Goal: Task Accomplishment & Management: Manage account settings

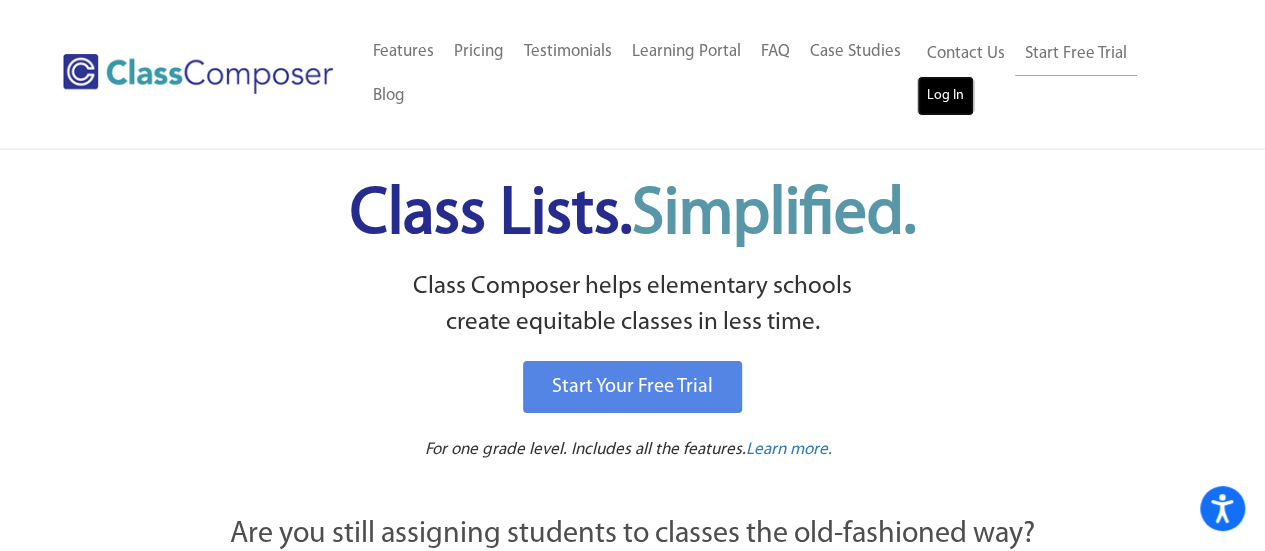
click at [962, 95] on link "Log In" at bounding box center [945, 96] width 57 height 40
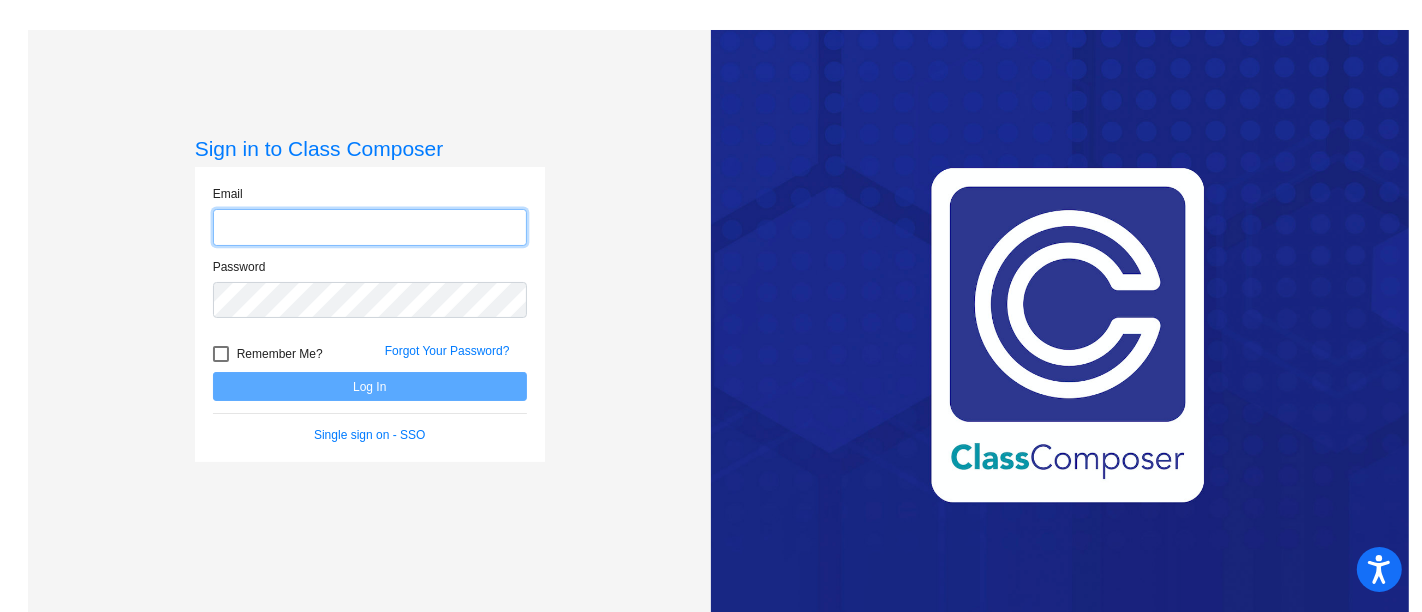
type input "stacey.austin@lcps.org"
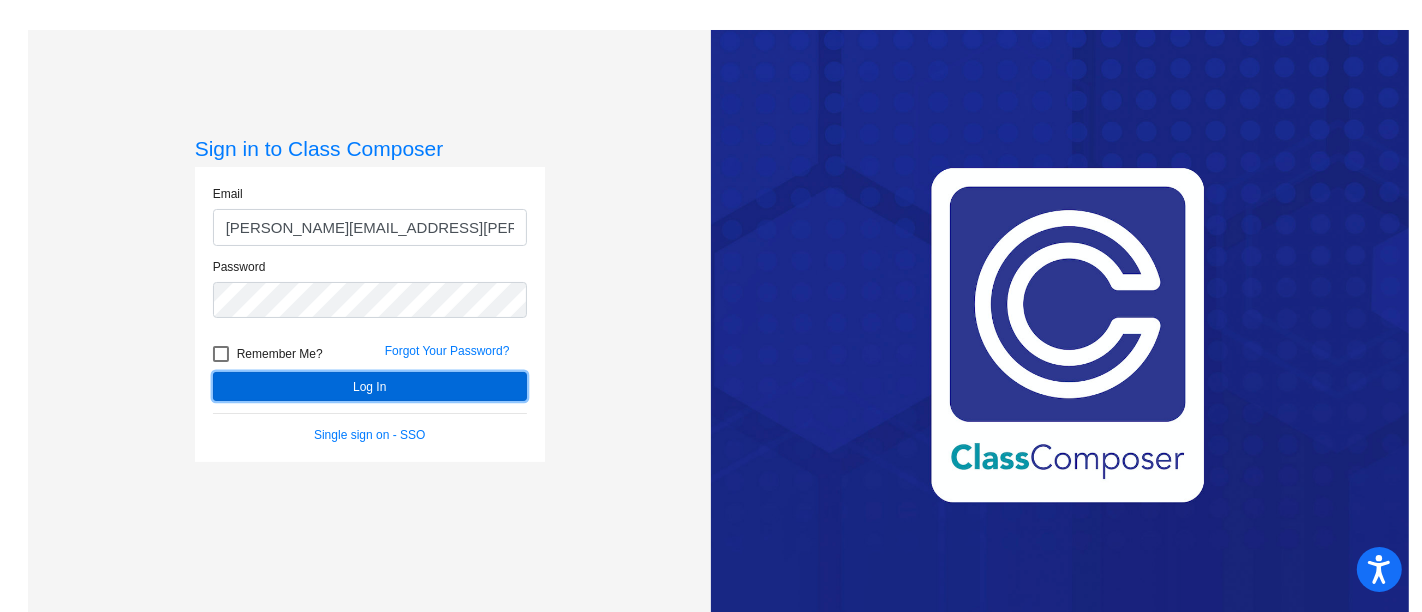
click at [291, 377] on button "Log In" at bounding box center [370, 386] width 314 height 29
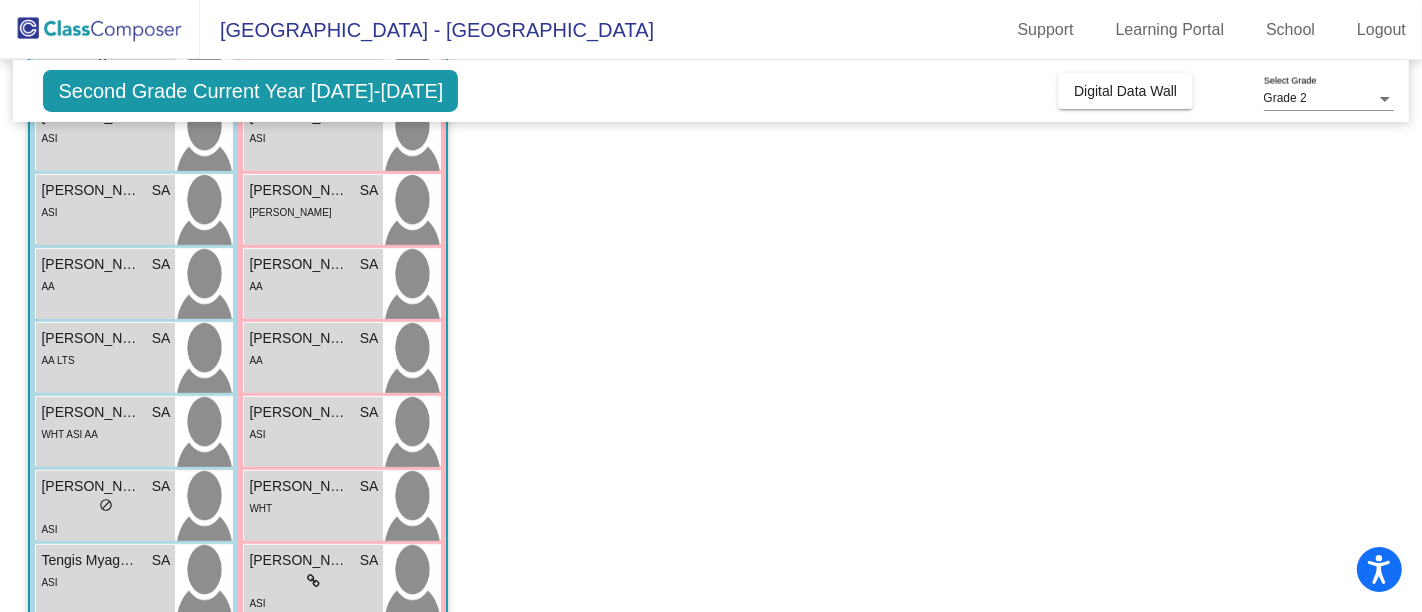
scroll to position [551, 0]
